Goal: Transaction & Acquisition: Purchase product/service

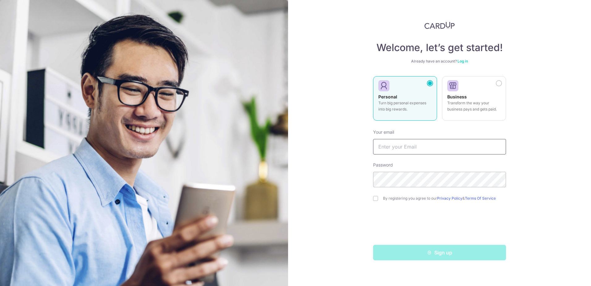
drag, startPoint x: 0, startPoint y: 0, endPoint x: 410, endPoint y: 144, distance: 435.0
click at [409, 145] on input "text" at bounding box center [439, 146] width 133 height 15
type input "pangjeanette@hotmail.com"
click at [376, 200] on input "checkbox" at bounding box center [375, 198] width 5 height 5
checkbox input "true"
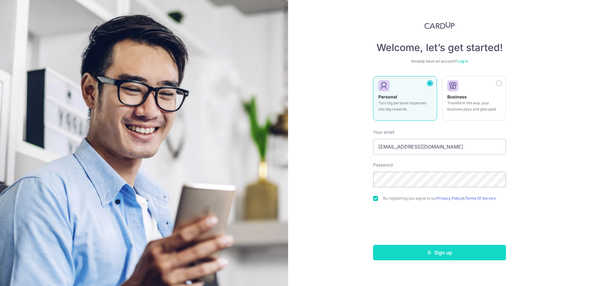
click at [445, 250] on button "Sign up" at bounding box center [439, 252] width 133 height 15
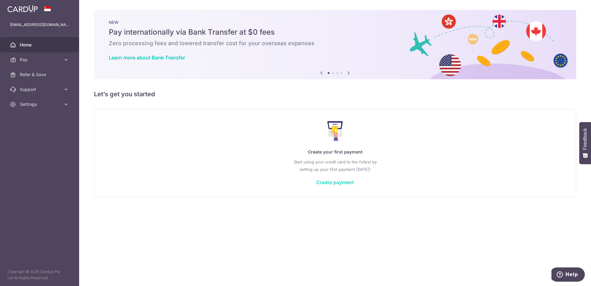
click at [339, 183] on link "Create payment" at bounding box center [335, 182] width 38 height 6
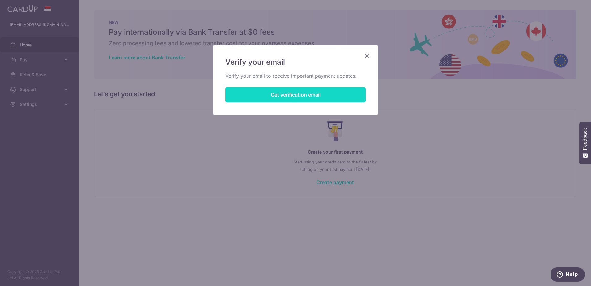
click at [303, 95] on button "Get verification email" at bounding box center [295, 94] width 140 height 15
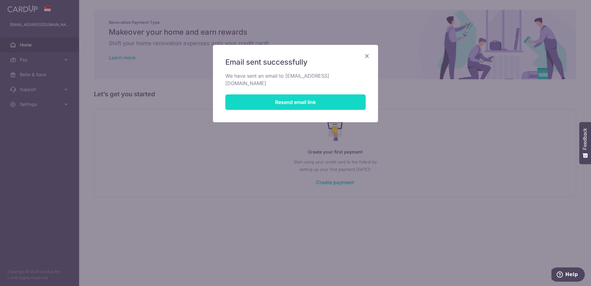
click at [304, 97] on button "Resend email link" at bounding box center [295, 101] width 140 height 15
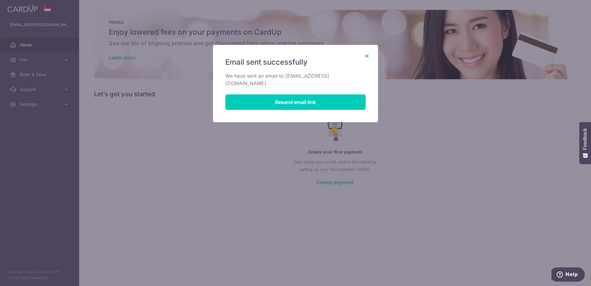
click at [366, 56] on icon "Close" at bounding box center [366, 56] width 7 height 8
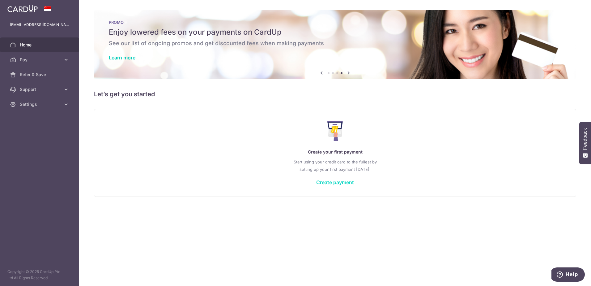
click at [335, 182] on link "Create payment" at bounding box center [335, 182] width 38 height 6
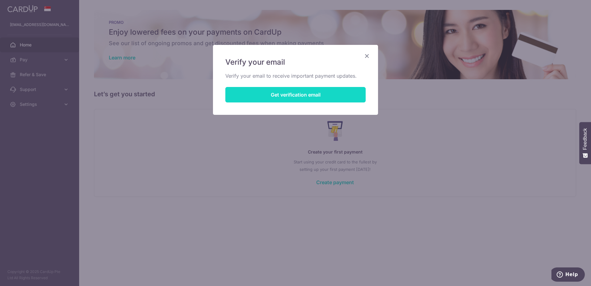
click at [302, 92] on button "Get verification email" at bounding box center [295, 94] width 140 height 15
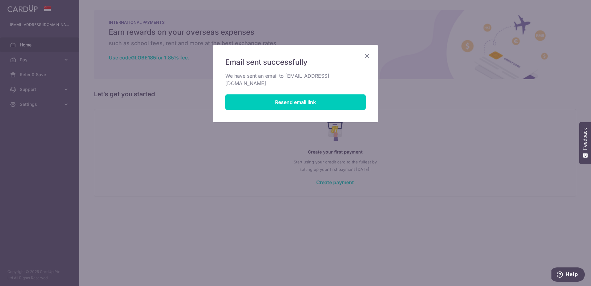
click at [368, 54] on icon "Close" at bounding box center [366, 56] width 7 height 8
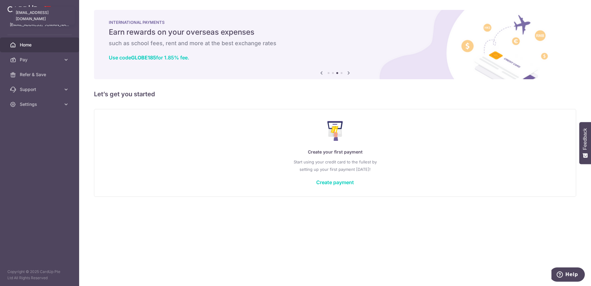
click at [28, 25] on p "[EMAIL_ADDRESS][DOMAIN_NAME]" at bounding box center [39, 25] width 59 height 6
click at [33, 62] on span "Pay" at bounding box center [40, 60] width 41 height 6
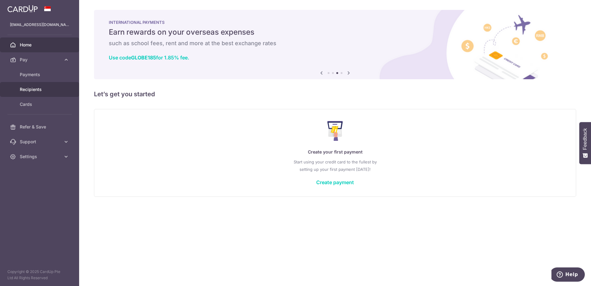
click at [30, 90] on span "Recipients" at bounding box center [40, 89] width 41 height 6
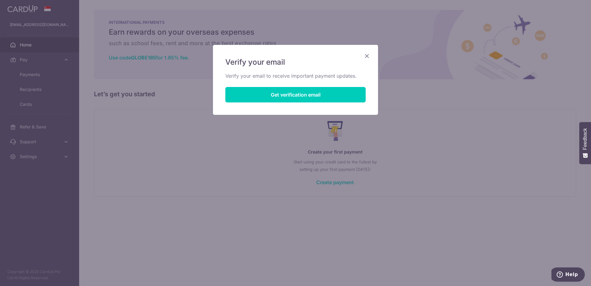
click at [365, 56] on icon "Close" at bounding box center [366, 56] width 7 height 8
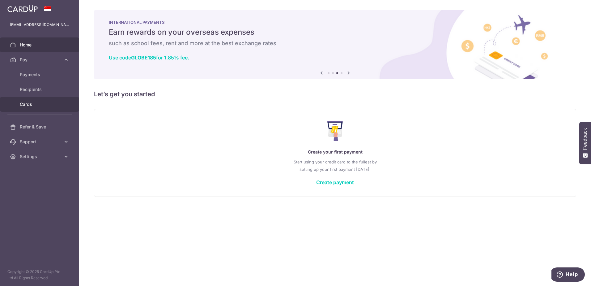
click at [29, 105] on span "Cards" at bounding box center [40, 104] width 41 height 6
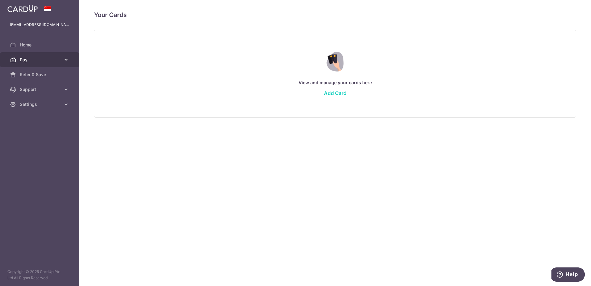
click at [32, 57] on span "Pay" at bounding box center [40, 60] width 41 height 6
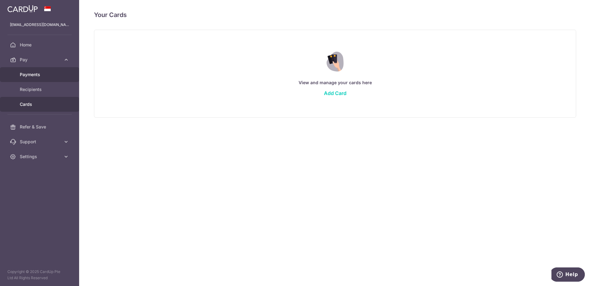
click at [37, 77] on span "Payments" at bounding box center [40, 74] width 41 height 6
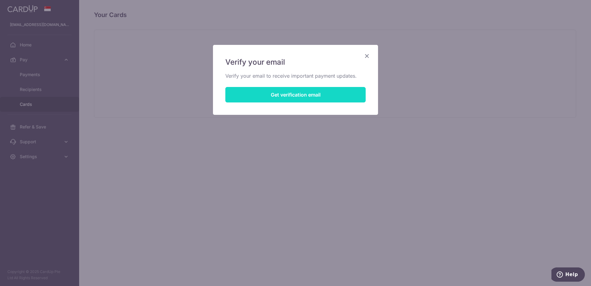
click at [294, 94] on button "Get verification email" at bounding box center [295, 94] width 140 height 15
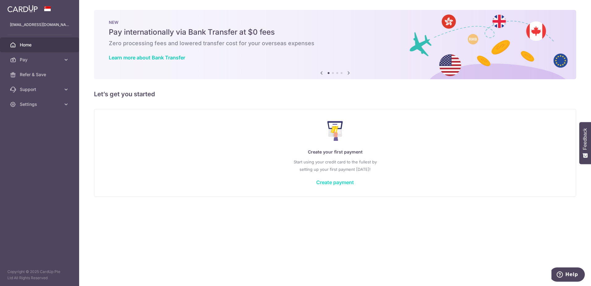
click at [332, 180] on link "Create payment" at bounding box center [335, 182] width 38 height 6
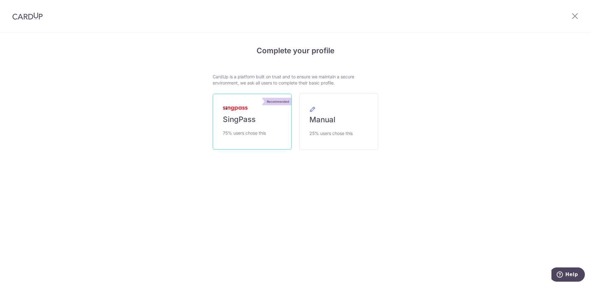
click at [239, 122] on span "SingPass" at bounding box center [239, 119] width 33 height 10
click at [250, 120] on span "SingPass" at bounding box center [239, 119] width 33 height 10
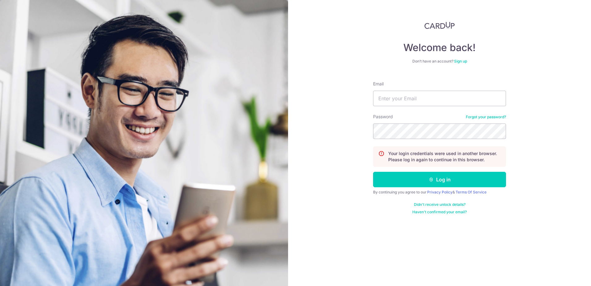
click at [398, 97] on input "Email" at bounding box center [439, 98] width 133 height 15
type input "[EMAIL_ADDRESS][DOMAIN_NAME]"
click at [442, 174] on button "Log in" at bounding box center [439, 179] width 133 height 15
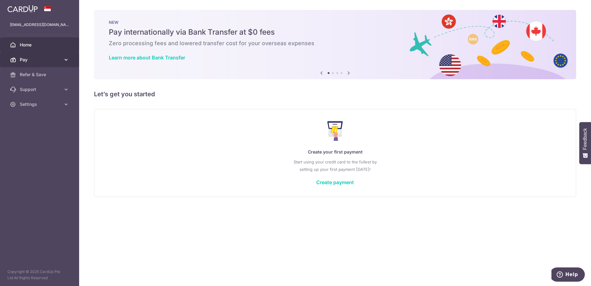
click at [25, 62] on span "Pay" at bounding box center [40, 60] width 41 height 6
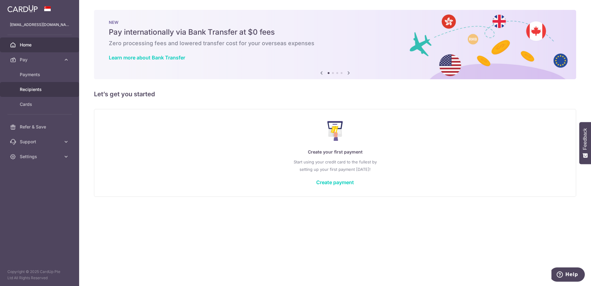
click at [25, 86] on span "Recipients" at bounding box center [40, 89] width 41 height 6
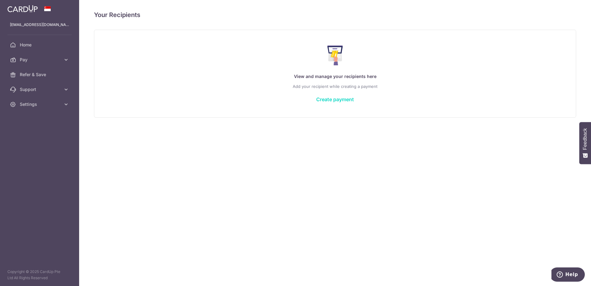
click at [325, 101] on link "Create payment" at bounding box center [335, 99] width 38 height 6
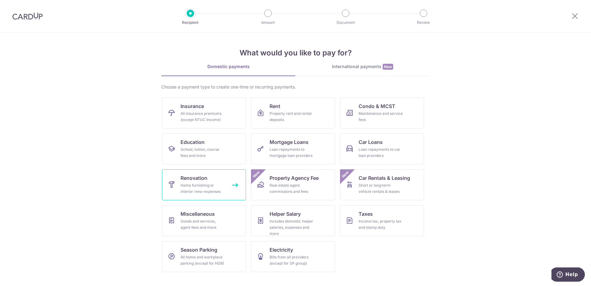
click at [216, 179] on link "Renovation Home furnishing or interior reno-expenses" at bounding box center [204, 184] width 84 height 31
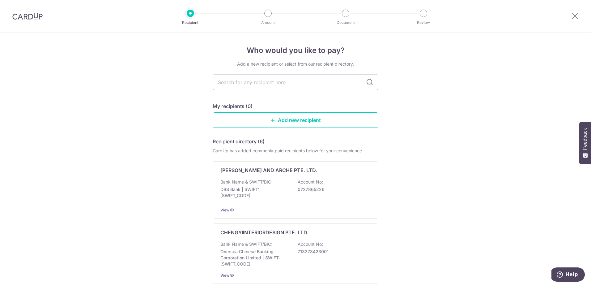
click at [309, 84] on input "text" at bounding box center [296, 82] width 166 height 15
click at [276, 84] on input "text" at bounding box center [296, 82] width 166 height 15
paste input "4213139759"
type input "4213139759"
click at [369, 83] on icon at bounding box center [369, 82] width 7 height 7
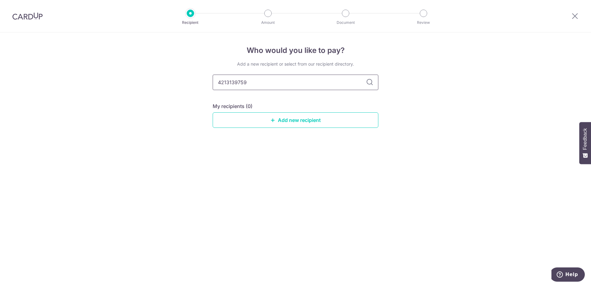
click at [268, 84] on input "4213139759" at bounding box center [296, 82] width 166 height 15
drag, startPoint x: 268, startPoint y: 83, endPoint x: 195, endPoint y: 82, distance: 73.3
click at [195, 82] on div "Who would you like to pay? Add a new recipient or select from our recipient dir…" at bounding box center [295, 158] width 591 height 253
click at [270, 85] on input "4213139759" at bounding box center [296, 82] width 166 height 15
drag, startPoint x: 271, startPoint y: 84, endPoint x: 194, endPoint y: 84, distance: 76.7
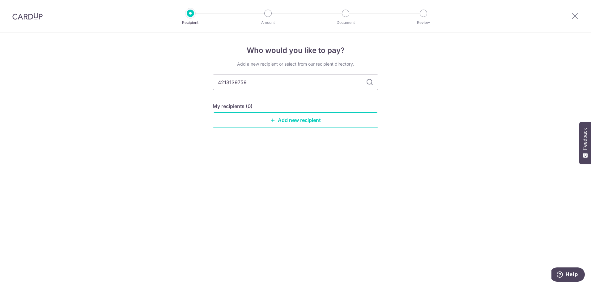
click at [194, 84] on div "Who would you like to pay? Add a new recipient or select from our recipient dir…" at bounding box center [295, 158] width 591 height 253
paste input "INSTASTUDIOS"
type input "INSTASTUDIOS"
click at [370, 83] on icon at bounding box center [369, 82] width 7 height 7
click at [370, 82] on icon at bounding box center [369, 82] width 7 height 7
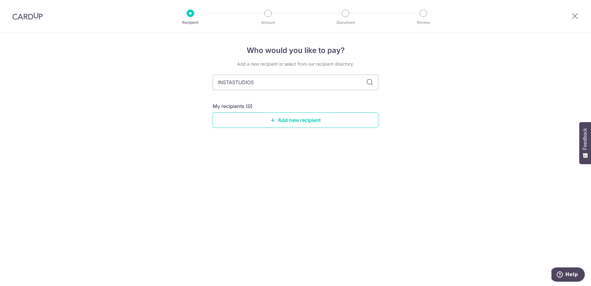
click at [370, 82] on icon at bounding box center [369, 82] width 7 height 7
drag, startPoint x: 370, startPoint y: 82, endPoint x: 325, endPoint y: 85, distance: 44.7
click at [368, 82] on icon at bounding box center [369, 82] width 7 height 7
click at [325, 85] on input "INSTASTUDIOS" at bounding box center [296, 82] width 166 height 15
click at [307, 120] on link "Add new recipient" at bounding box center [296, 119] width 166 height 15
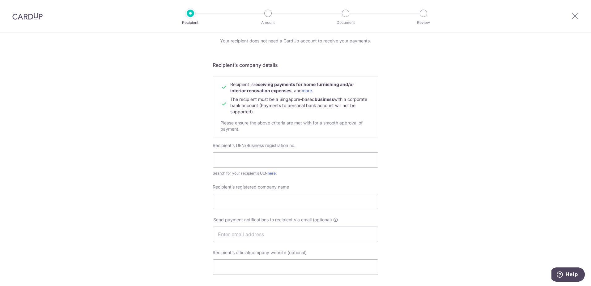
scroll to position [62, 0]
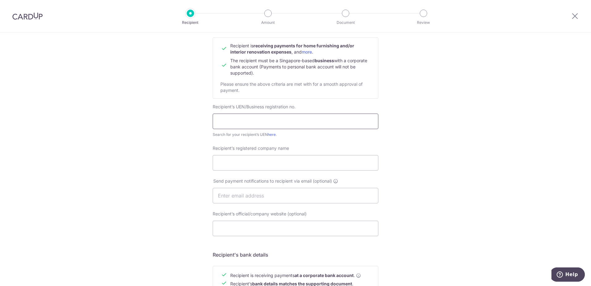
click at [320, 121] on input "text" at bounding box center [296, 121] width 166 height 15
click at [419, 121] on div "Who would you like to pay? Your recipient does not need a CardUp account to rec…" at bounding box center [295, 203] width 591 height 465
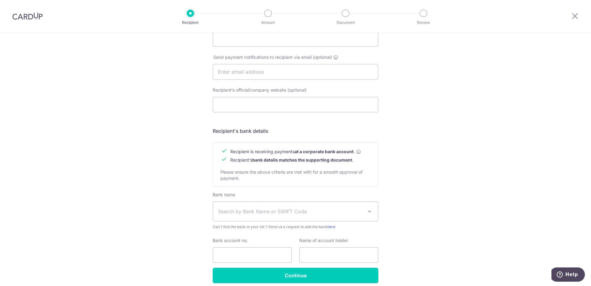
scroll to position [212, 0]
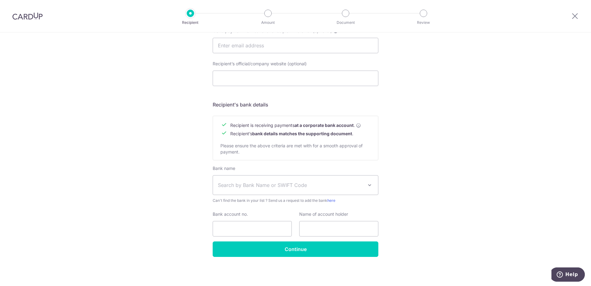
click at [368, 188] on span at bounding box center [369, 184] width 7 height 7
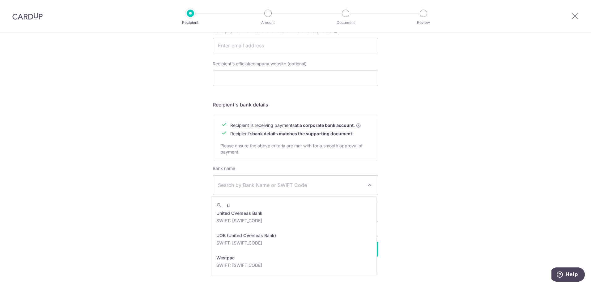
scroll to position [0, 0]
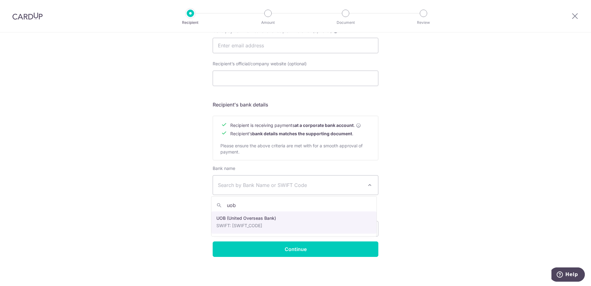
type input "uob"
select select "18"
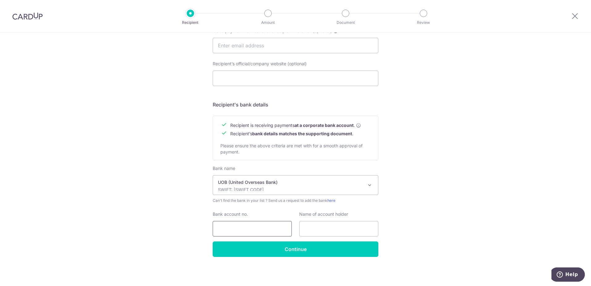
click at [261, 231] on input "Bank account no." at bounding box center [252, 228] width 79 height 15
paste input "4213139759"
type input "4213139759"
click at [368, 227] on input "text" at bounding box center [338, 228] width 79 height 15
click at [448, 228] on div "Who would you like to pay? Your recipient does not need a CardUp account to rec…" at bounding box center [295, 53] width 591 height 465
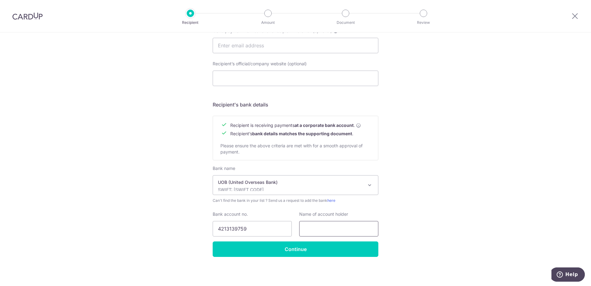
click at [320, 230] on input "text" at bounding box center [338, 228] width 79 height 15
paste input "INSTASTUDIOS PRIVATE LIMITED"
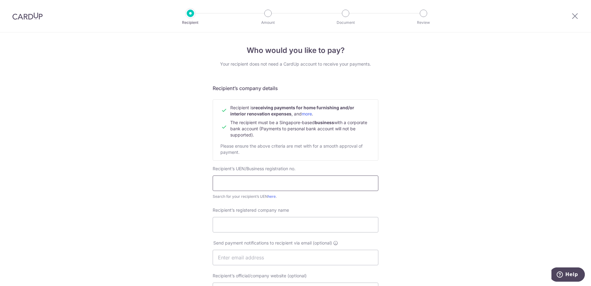
type input "INSTASTUDIOS PRIVATE LIMITED"
click at [274, 182] on input "text" at bounding box center [296, 182] width 166 height 15
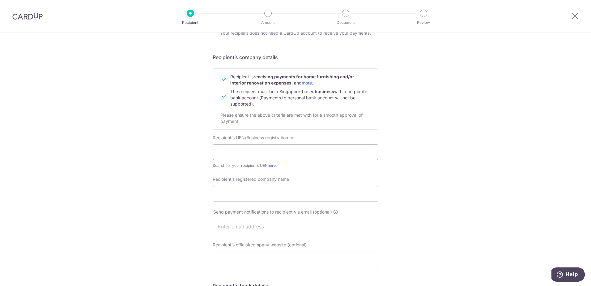
click at [270, 149] on input "text" at bounding box center [296, 151] width 166 height 15
click at [514, 119] on div "Who would you like to pay? Your recipient does not need a CardUp account to rec…" at bounding box center [295, 234] width 591 height 465
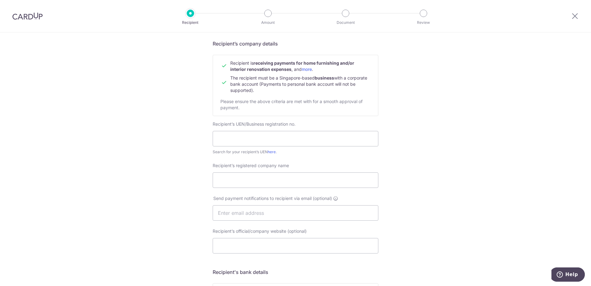
scroll to position [62, 0]
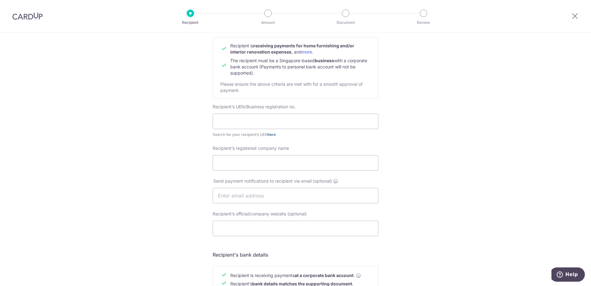
click at [273, 133] on link "here" at bounding box center [272, 134] width 8 height 5
click at [266, 124] on input "text" at bounding box center [296, 121] width 166 height 15
click at [269, 125] on input "text" at bounding box center [296, 121] width 166 height 15
paste input "201843224M"
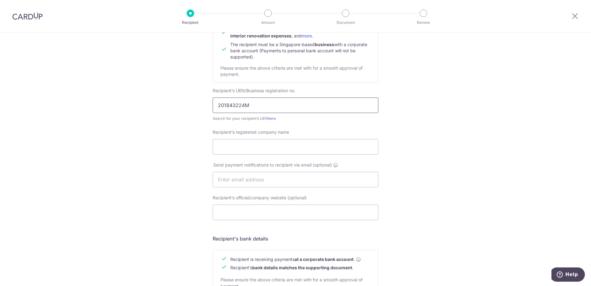
scroll to position [93, 0]
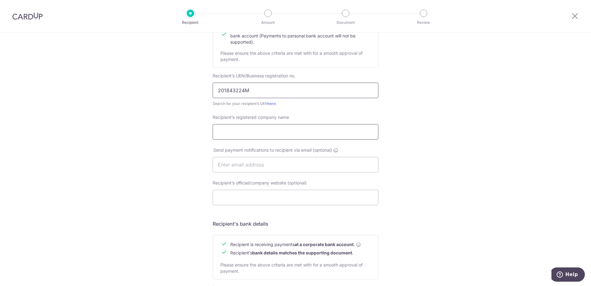
type input "201843224M"
click at [279, 126] on input "Recipient’s registered company name" at bounding box center [296, 131] width 166 height 15
paste input "INSTASTUDIOS PRIVATE LIMITED"
type input "INSTASTUDIOS PRIVATE LIMITED"
click at [281, 167] on input "text" at bounding box center [296, 164] width 166 height 15
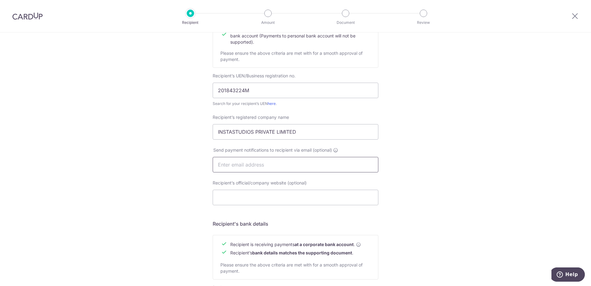
type input "[EMAIL_ADDRESS][DOMAIN_NAME]"
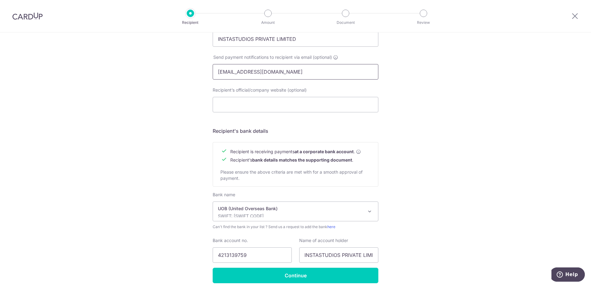
scroll to position [212, 0]
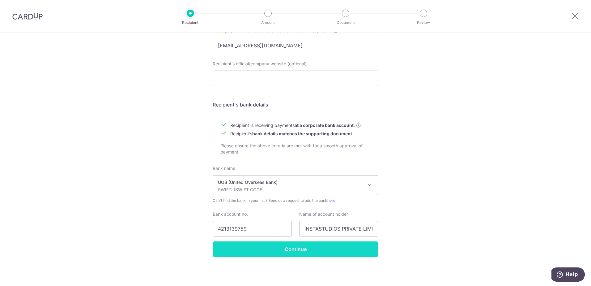
click at [298, 247] on input "Continue" at bounding box center [296, 248] width 166 height 15
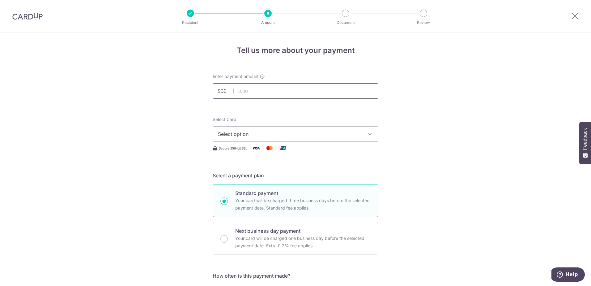
click at [265, 87] on input "text" at bounding box center [296, 90] width 166 height 15
type input "35,400.00"
click at [273, 134] on span "Select option" at bounding box center [290, 133] width 144 height 7
click at [257, 151] on span "Add credit card" at bounding box center [301, 151] width 144 height 6
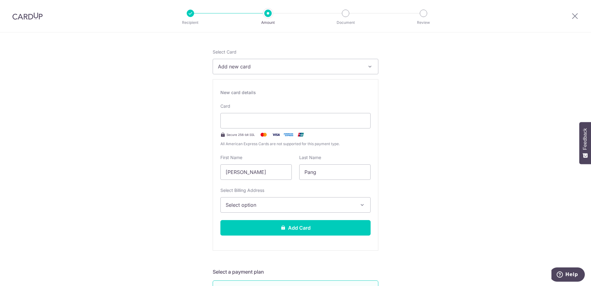
scroll to position [93, 0]
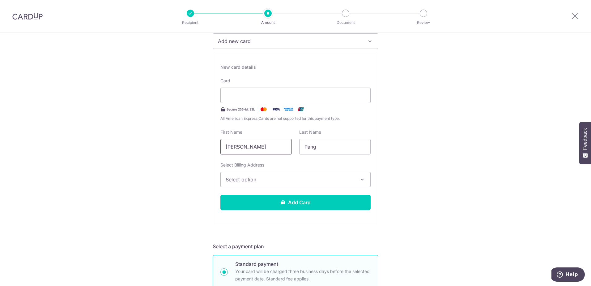
drag, startPoint x: 255, startPoint y: 149, endPoint x: 170, endPoint y: 149, distance: 85.4
type input "Jeanette"
click at [272, 91] on div at bounding box center [296, 95] width 150 height 15
click at [262, 181] on span "Select option" at bounding box center [290, 179] width 129 height 7
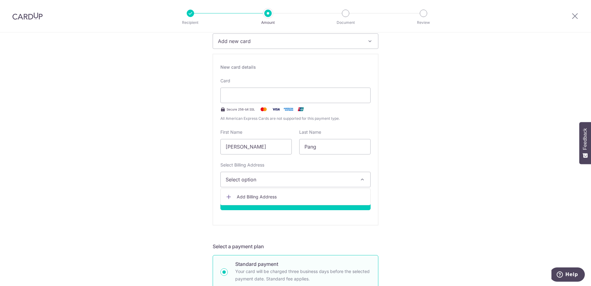
click at [260, 194] on span "Add Billing Address" at bounding box center [301, 197] width 129 height 6
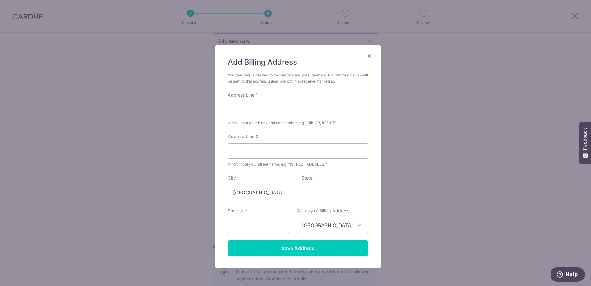
click at [263, 110] on input "Address Line 1" at bounding box center [298, 109] width 140 height 15
type input "330, Bukit Batok Street 33"
type input "10-121"
type input "650330"
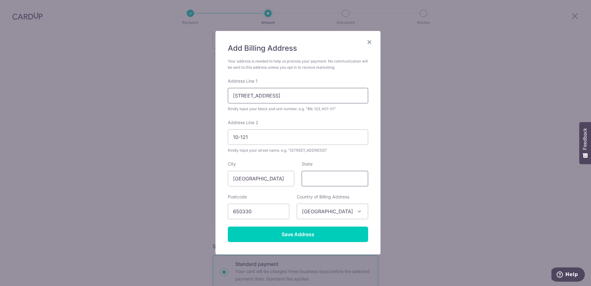
scroll to position [27, 0]
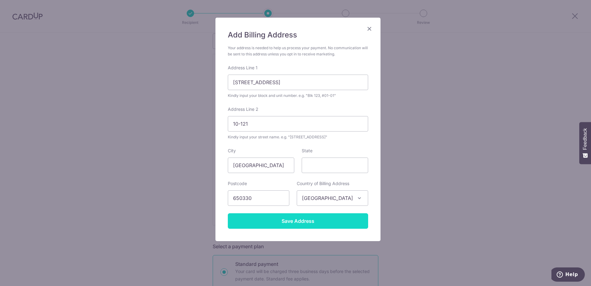
click at [300, 218] on input "Save Address" at bounding box center [298, 220] width 140 height 15
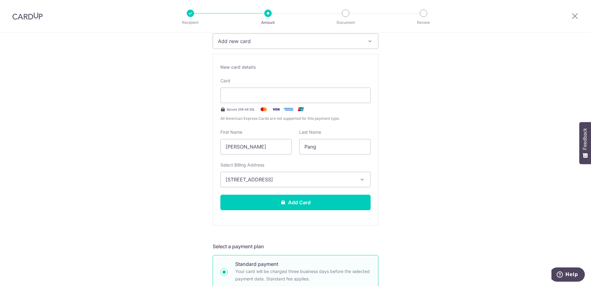
scroll to position [124, 0]
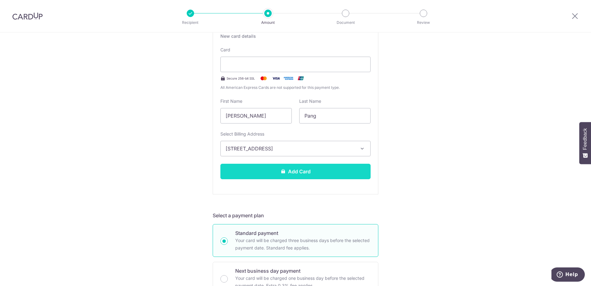
click at [297, 173] on button "Add Card" at bounding box center [296, 171] width 150 height 15
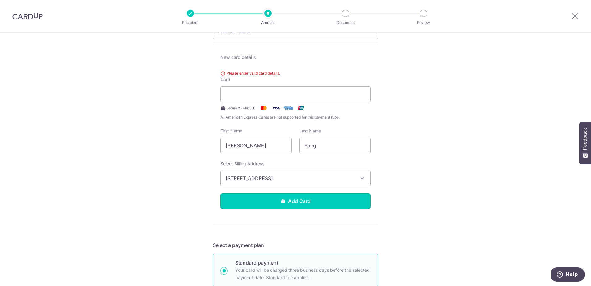
scroll to position [62, 0]
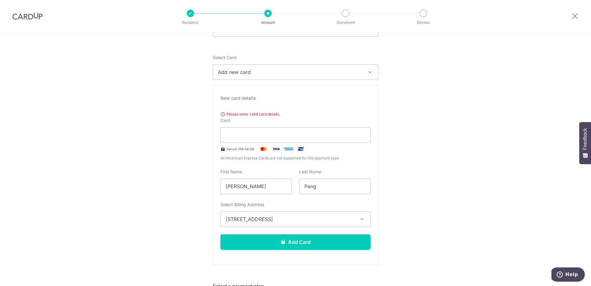
click at [254, 104] on div "New card details Please enter valid card details. Card Secure 256-bit SSL All A…" at bounding box center [296, 175] width 166 height 180
click at [247, 114] on span "Please enter valid card details." at bounding box center [296, 114] width 150 height 6
drag, startPoint x: 234, startPoint y: 112, endPoint x: 275, endPoint y: 112, distance: 40.8
click at [275, 112] on span "Please enter valid card details." at bounding box center [296, 114] width 150 height 6
drag, startPoint x: 275, startPoint y: 112, endPoint x: 290, endPoint y: 118, distance: 15.3
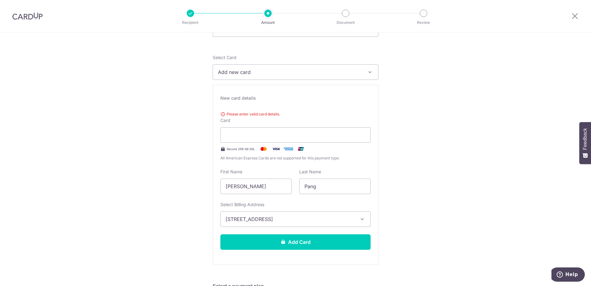
click at [290, 118] on div "Please enter valid card details. Card Secure 256-bit SSL All American Express C…" at bounding box center [296, 135] width 150 height 53
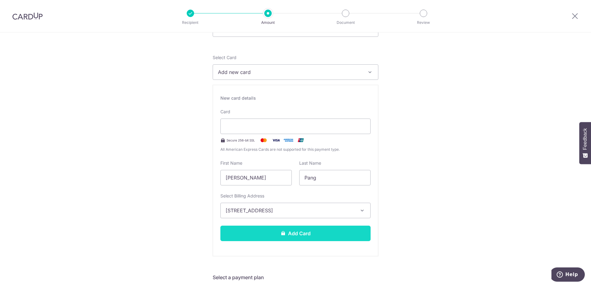
click at [306, 234] on button "Add Card" at bounding box center [296, 232] width 150 height 15
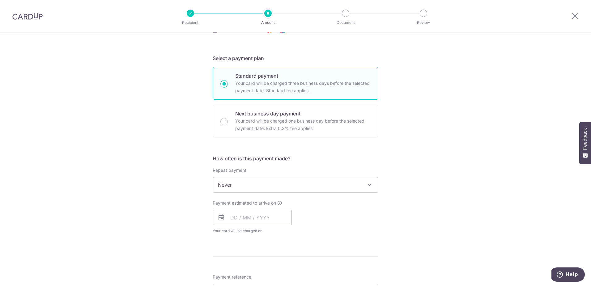
scroll to position [124, 0]
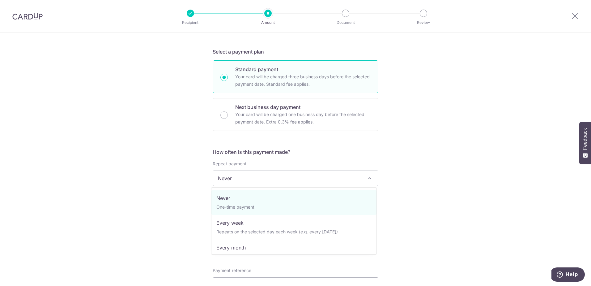
click at [301, 185] on span "Never" at bounding box center [295, 178] width 165 height 15
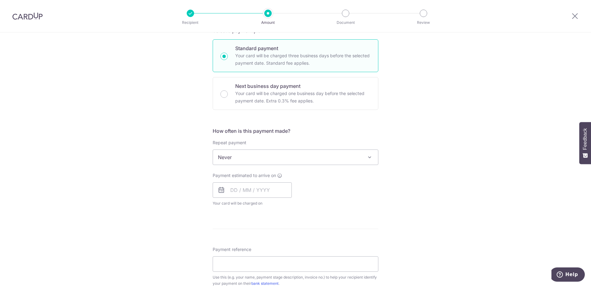
scroll to position [155, 0]
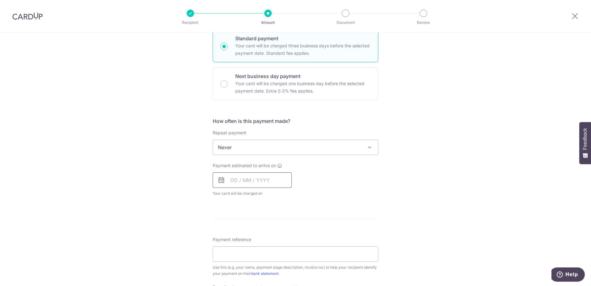
click at [277, 178] on input "text" at bounding box center [252, 179] width 79 height 15
drag, startPoint x: 236, startPoint y: 238, endPoint x: 319, endPoint y: 220, distance: 84.8
click at [236, 238] on link "6" at bounding box center [238, 236] width 10 height 10
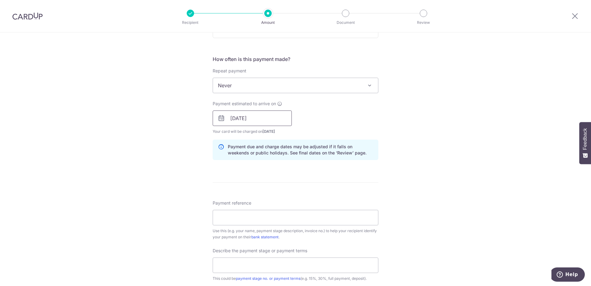
scroll to position [186, 0]
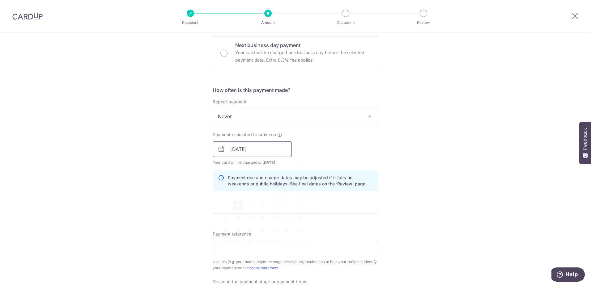
click at [265, 145] on input "[DATE]" at bounding box center [252, 148] width 79 height 15
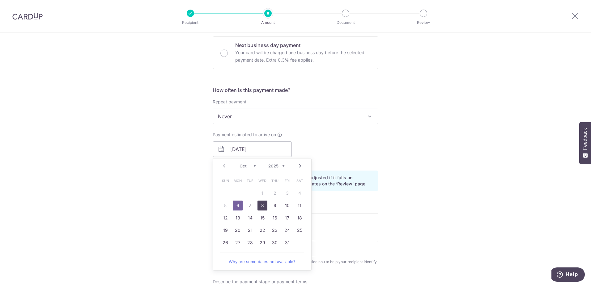
drag, startPoint x: 263, startPoint y: 202, endPoint x: 432, endPoint y: 194, distance: 169.4
click at [263, 202] on link "8" at bounding box center [263, 205] width 10 height 10
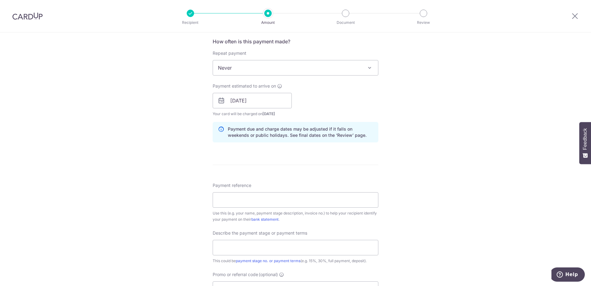
scroll to position [218, 0]
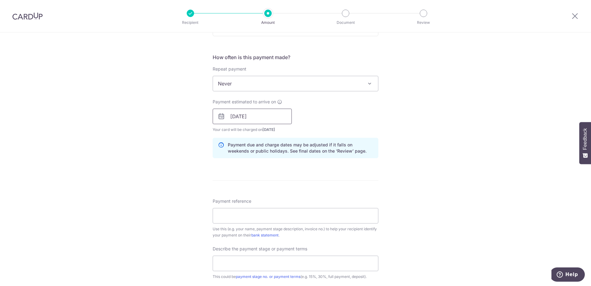
click at [258, 116] on input "[DATE]" at bounding box center [252, 116] width 79 height 15
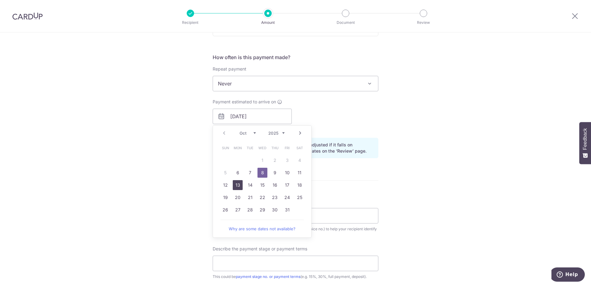
click at [237, 183] on link "13" at bounding box center [238, 185] width 10 height 10
type input "[DATE]"
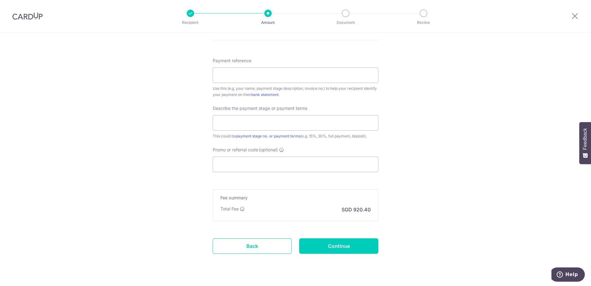
scroll to position [373, 0]
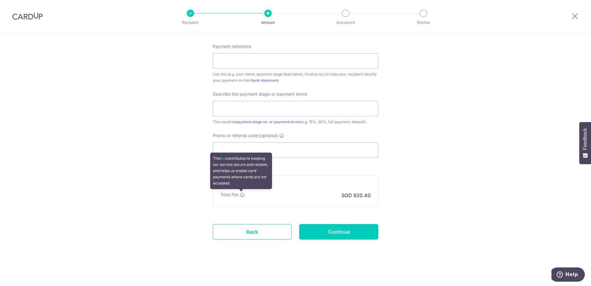
click at [241, 195] on icon at bounding box center [242, 194] width 5 height 5
click at [241, 193] on icon at bounding box center [242, 194] width 5 height 5
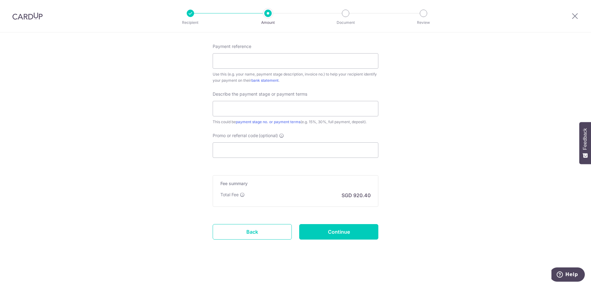
click at [348, 191] on p "SGD 920.40" at bounding box center [356, 194] width 29 height 7
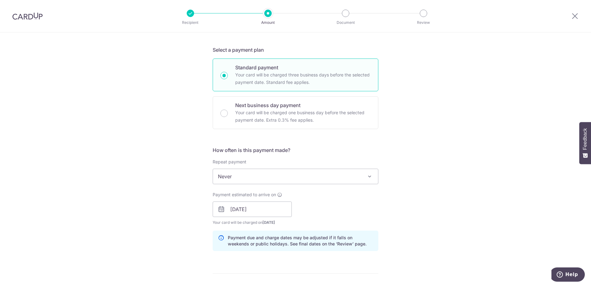
scroll to position [0, 0]
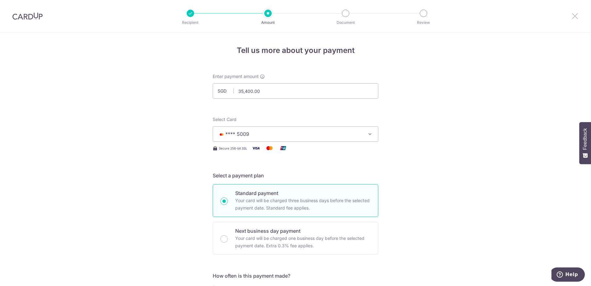
click at [575, 14] on icon at bounding box center [575, 16] width 7 height 8
